Goal: Find specific page/section: Find specific page/section

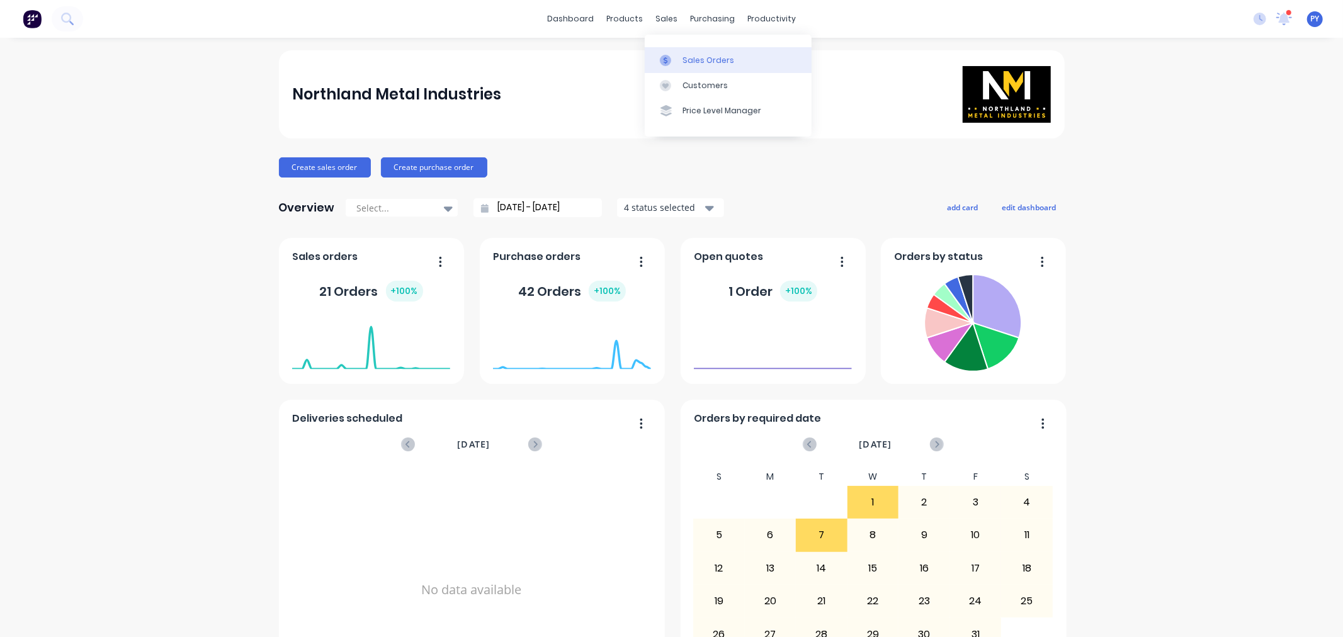
click at [677, 57] on div at bounding box center [669, 60] width 19 height 11
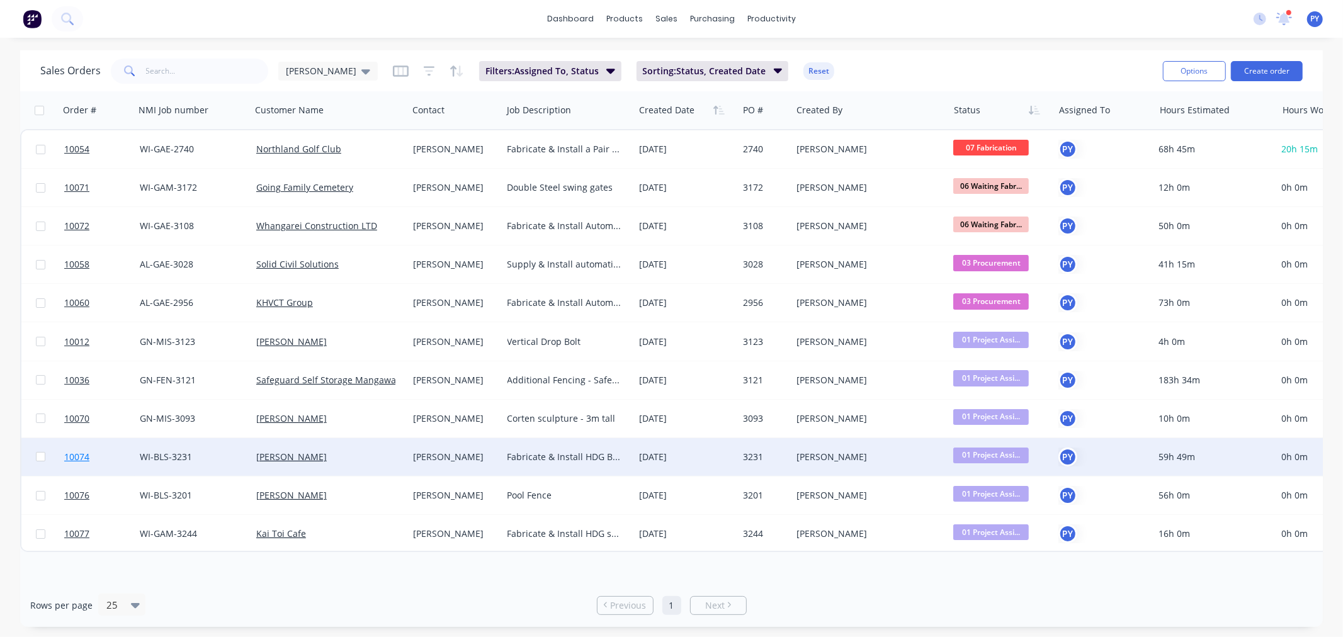
click at [71, 454] on span "10074" at bounding box center [76, 457] width 25 height 13
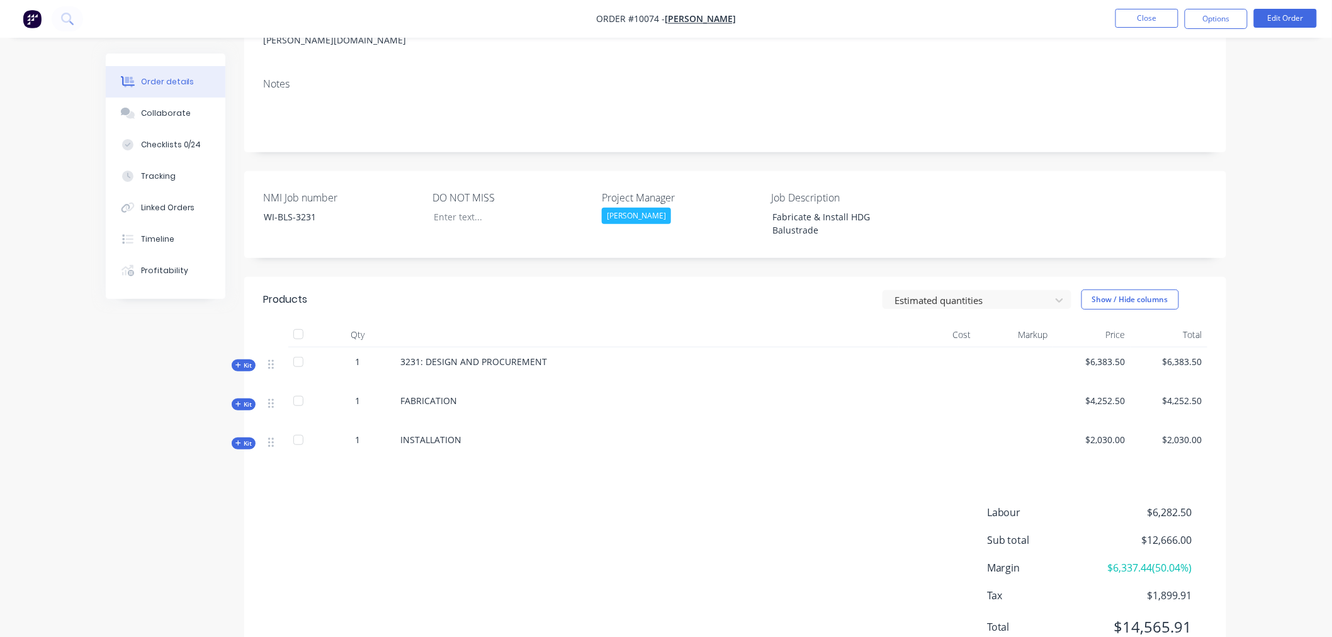
scroll to position [210, 0]
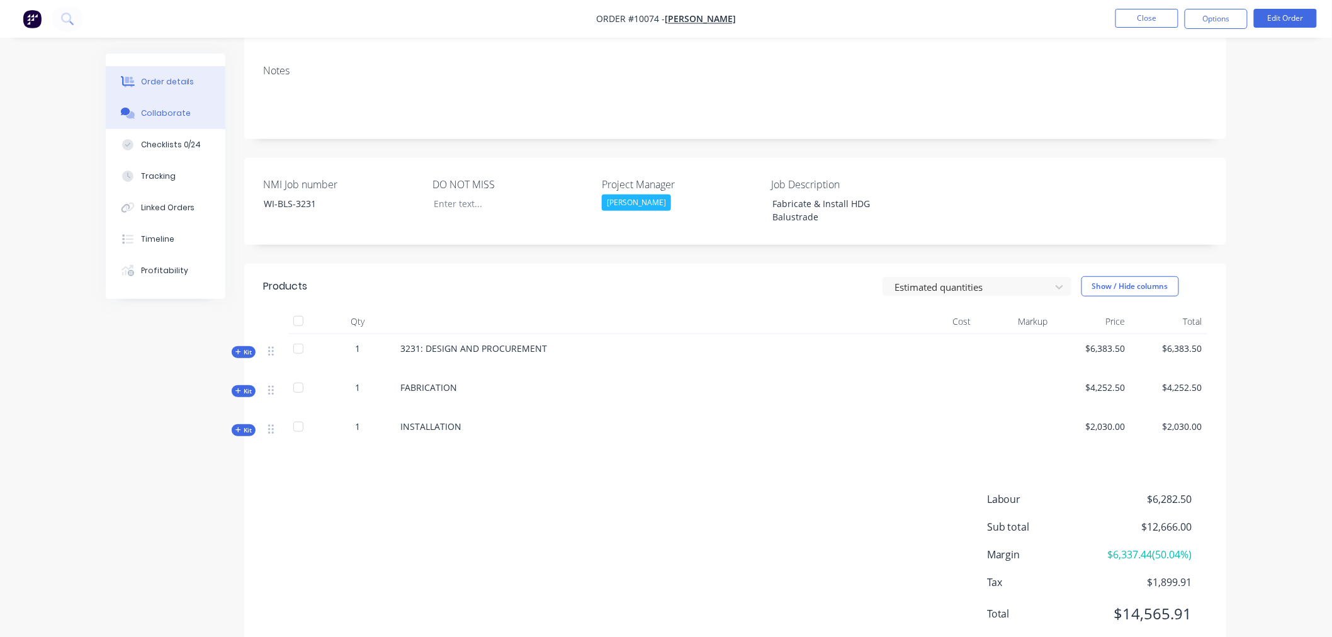
click at [172, 111] on div "Collaborate" at bounding box center [166, 113] width 50 height 11
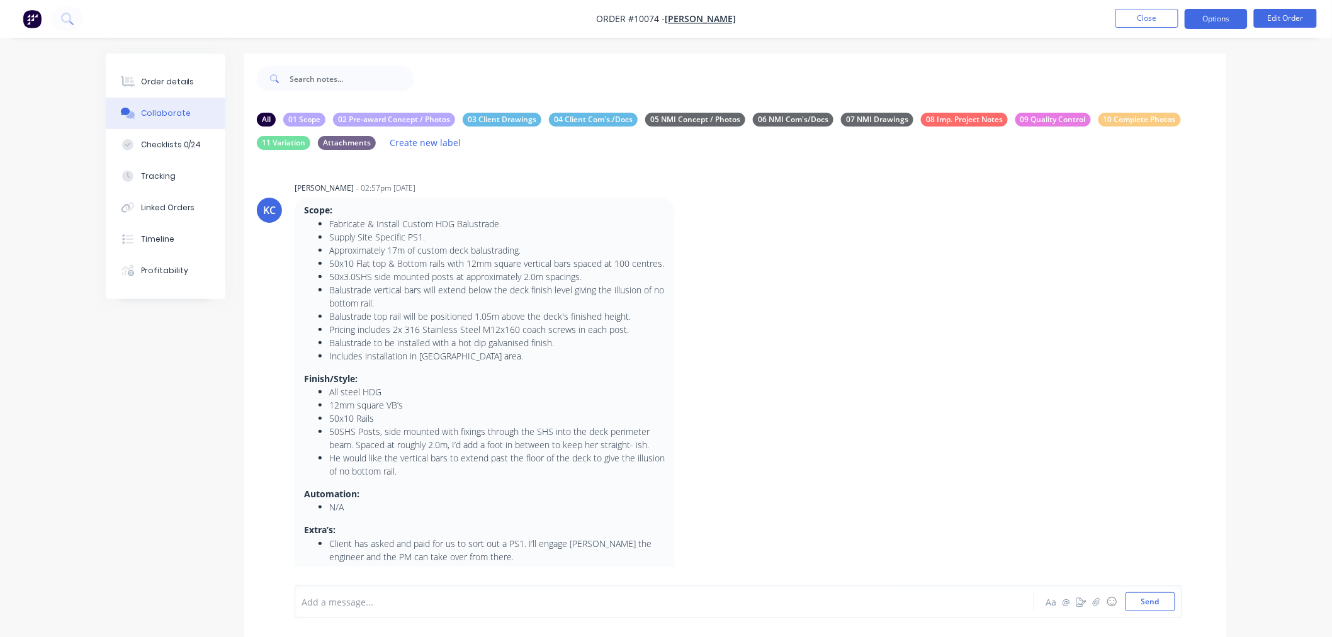
click at [1216, 18] on button "Options" at bounding box center [1216, 19] width 63 height 20
click at [1263, 220] on div "Order details Collaborate Checklists 0/24 Tracking Linked Orders Timeline Profi…" at bounding box center [666, 338] width 1332 height 677
click at [155, 82] on div "Order details" at bounding box center [168, 81] width 54 height 11
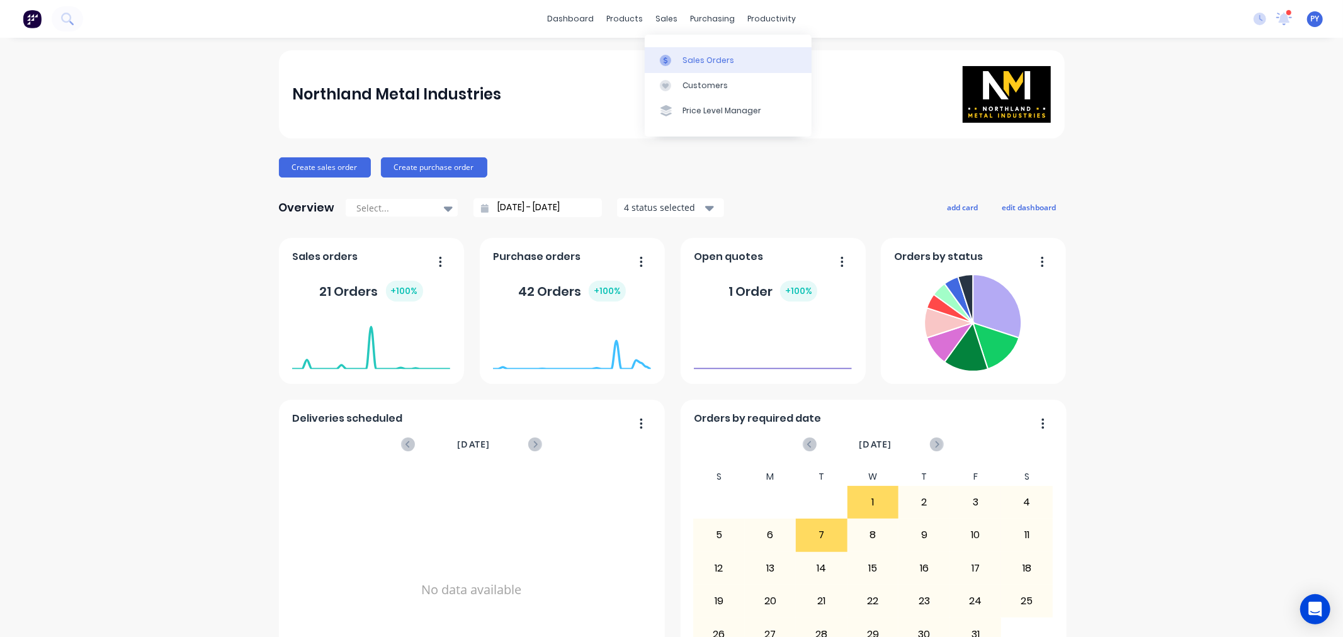
drag, startPoint x: 0, startPoint y: 0, endPoint x: 691, endPoint y: 60, distance: 693.8
click at [691, 60] on div "Sales Orders" at bounding box center [708, 60] width 52 height 11
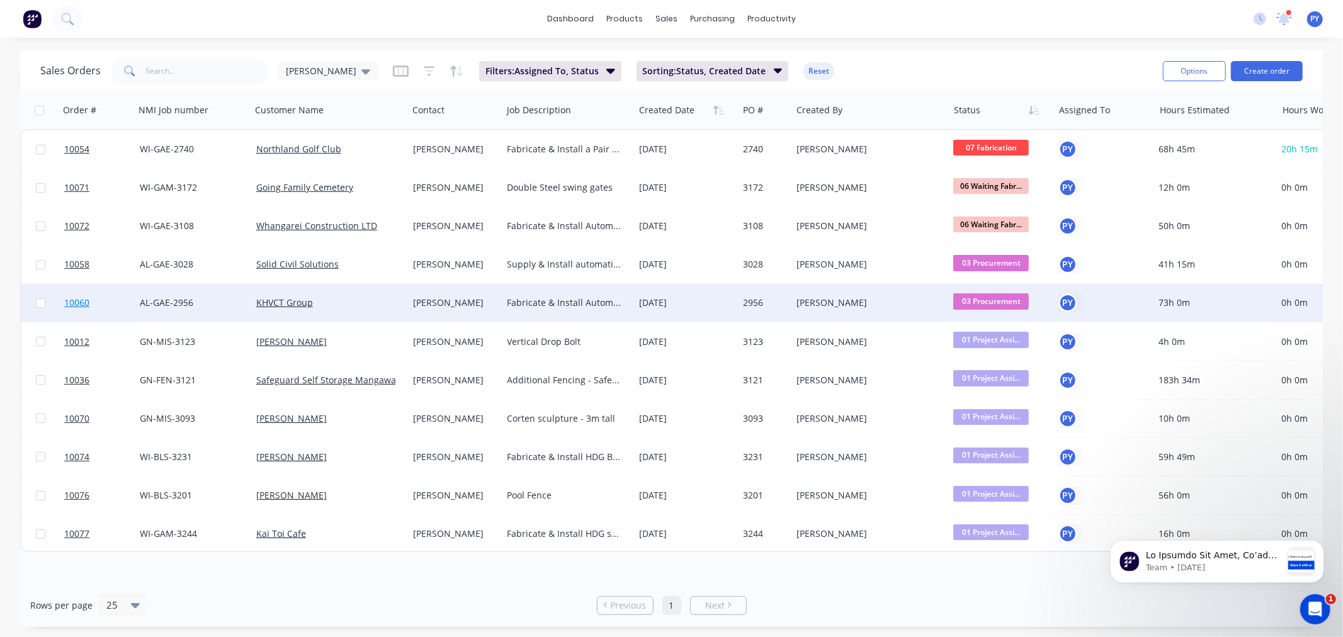
click at [72, 301] on span "10060" at bounding box center [76, 302] width 25 height 13
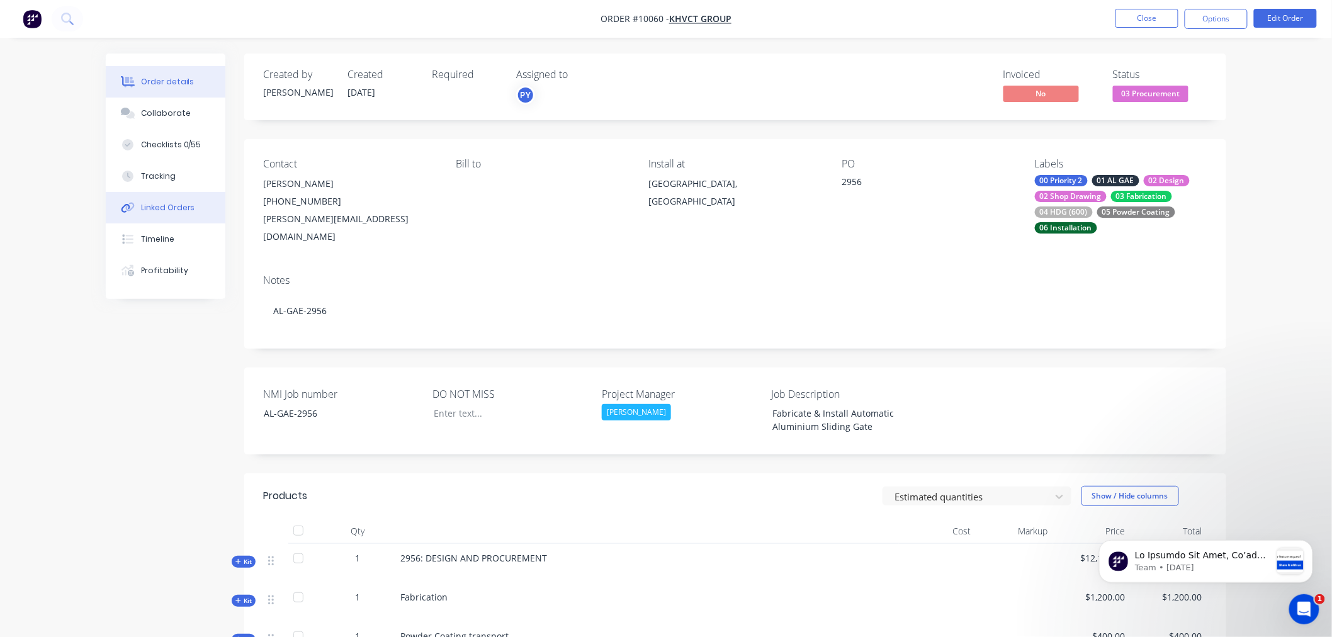
click at [155, 210] on div "Linked Orders" at bounding box center [168, 207] width 54 height 11
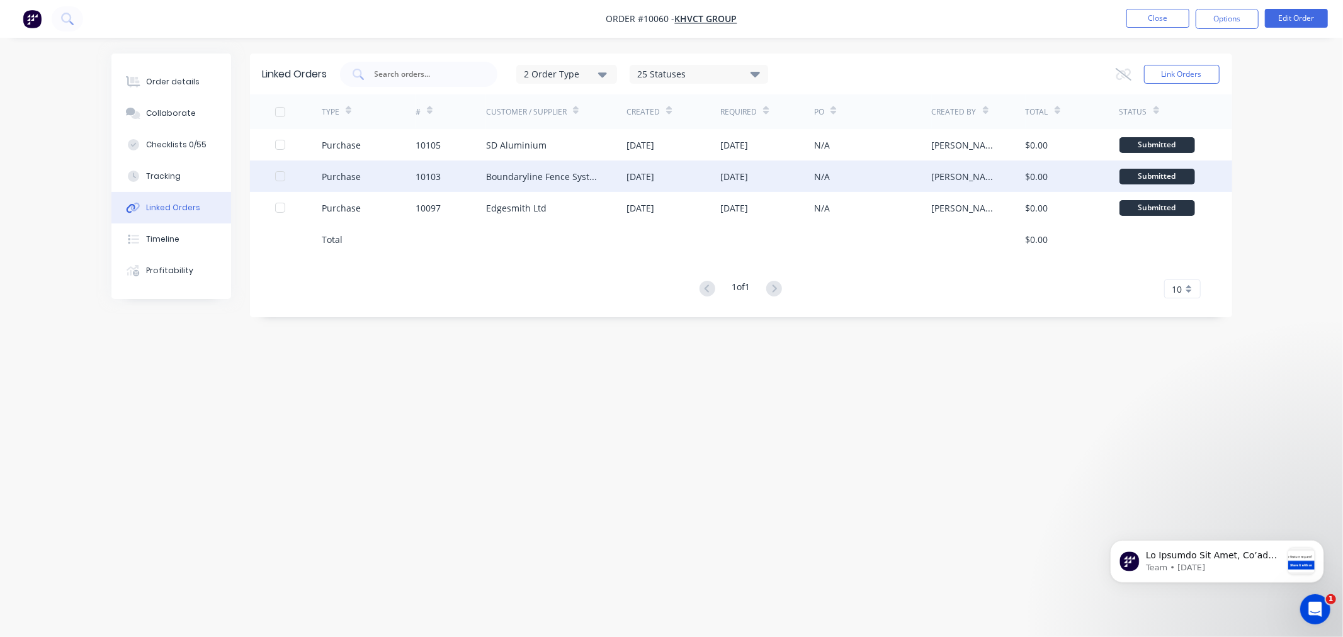
click at [502, 174] on div "Boundaryline Fence Systems" at bounding box center [544, 176] width 116 height 13
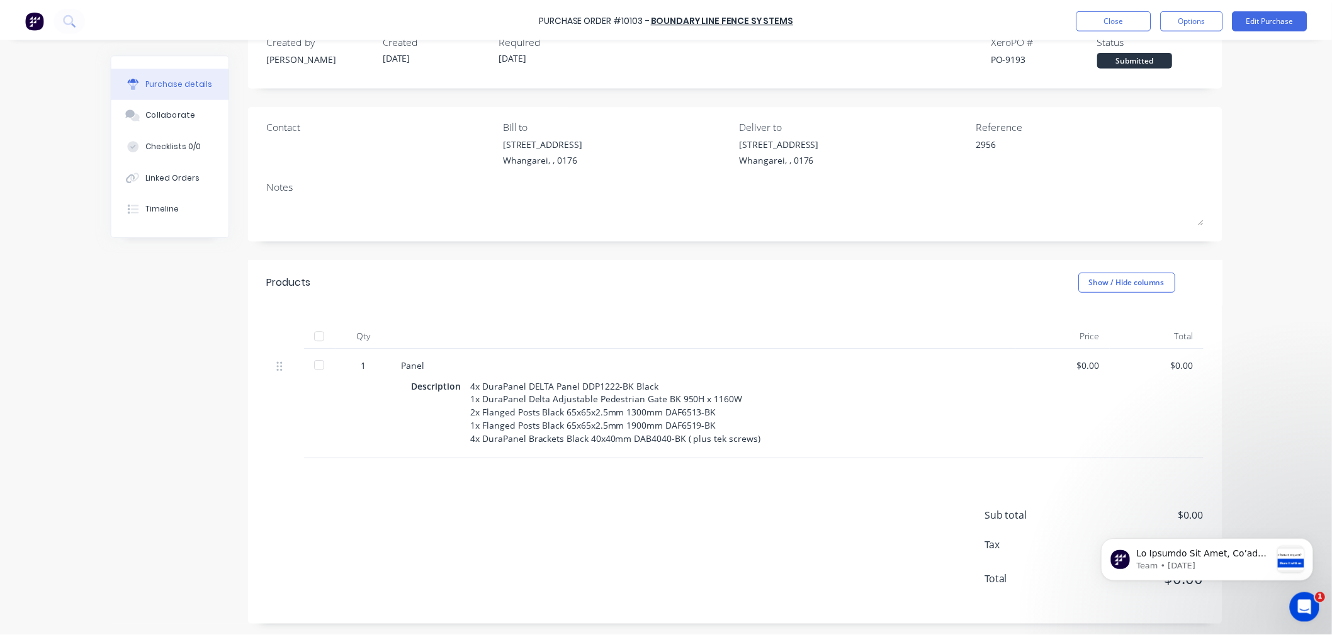
scroll to position [36, 0]
click at [1112, 26] on button "Close" at bounding box center [1123, 19] width 76 height 20
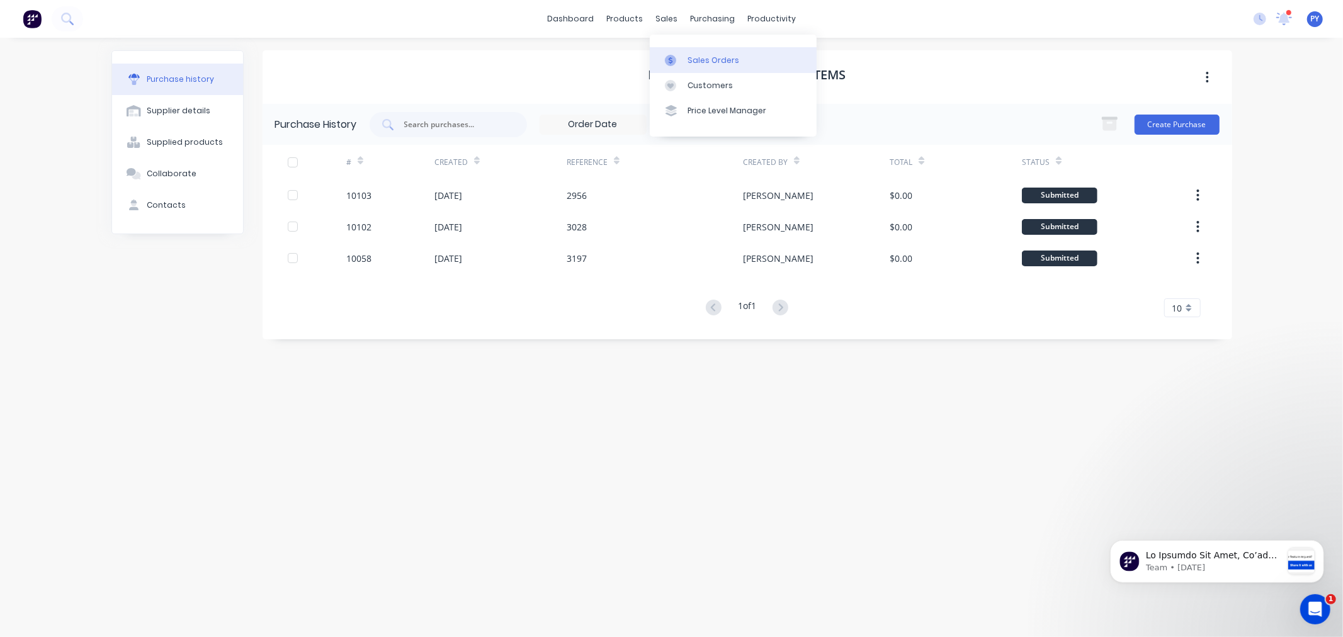
click at [689, 62] on div "Sales Orders" at bounding box center [713, 60] width 52 height 11
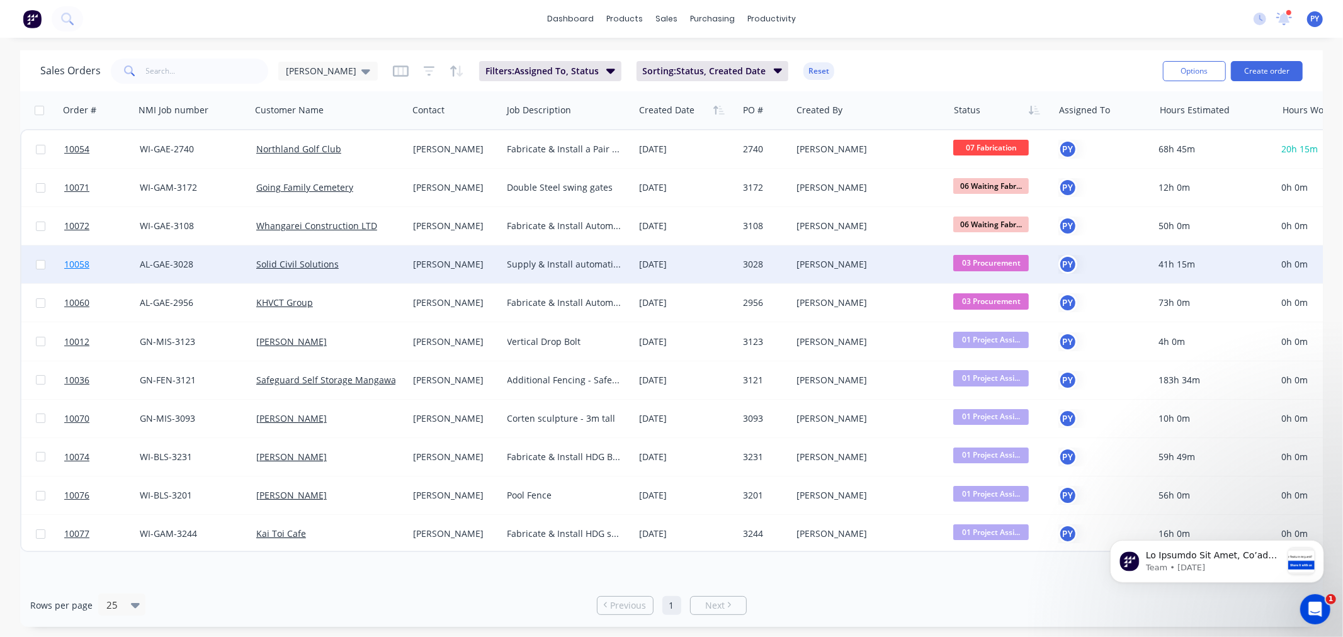
click at [73, 262] on span "10058" at bounding box center [76, 264] width 25 height 13
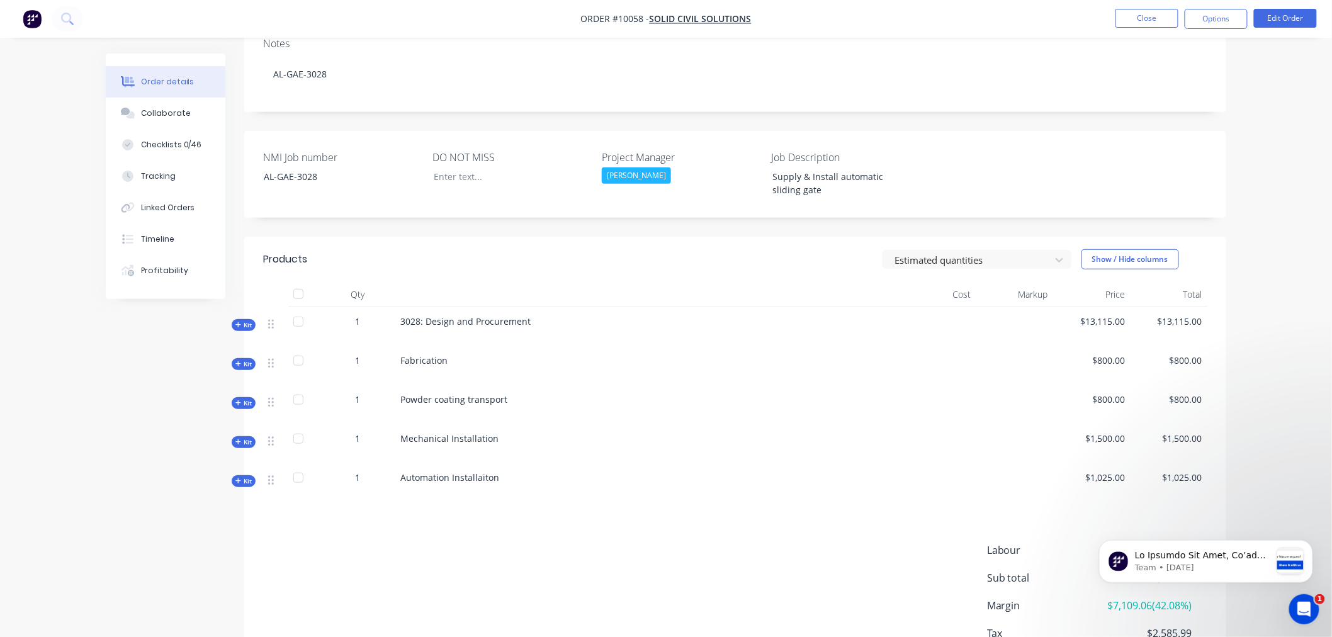
scroll to position [210, 0]
click at [154, 204] on div "Linked Orders" at bounding box center [168, 207] width 54 height 11
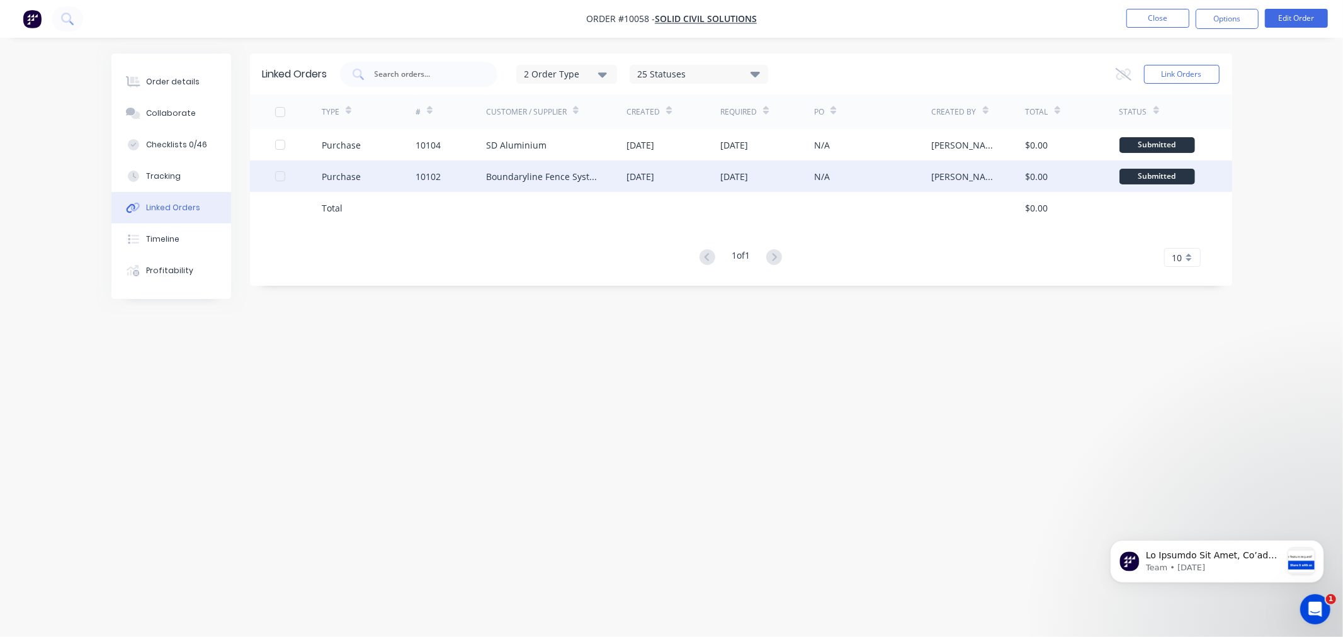
click at [512, 175] on div "Boundaryline Fence Systems" at bounding box center [544, 176] width 116 height 13
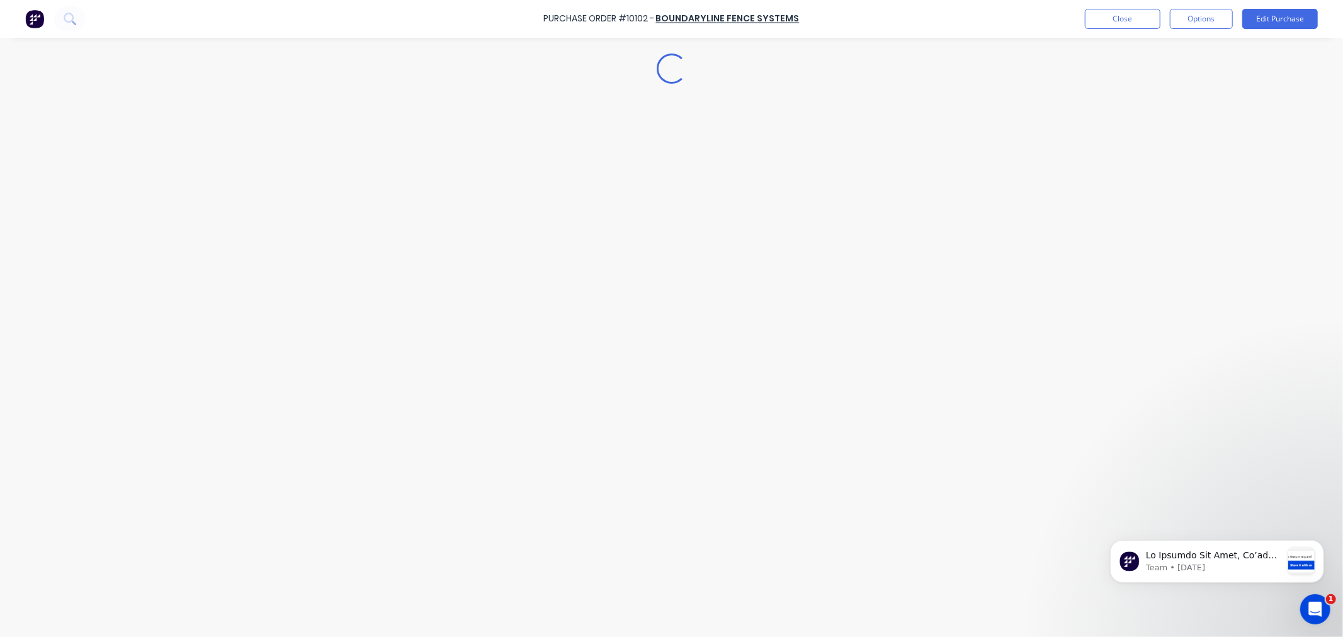
type textarea "x"
